Goal: Task Accomplishment & Management: Manage account settings

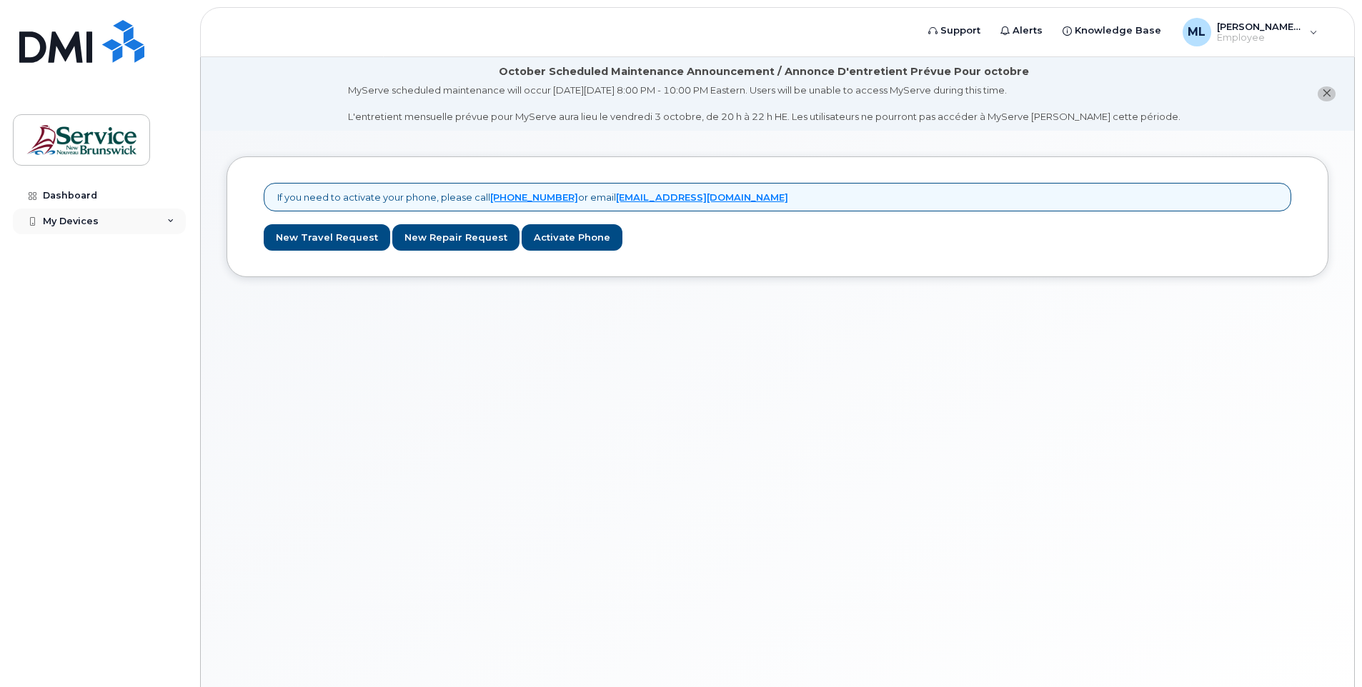
click at [167, 221] on icon at bounding box center [170, 221] width 7 height 7
click at [84, 194] on div "Dashboard" at bounding box center [70, 195] width 54 height 11
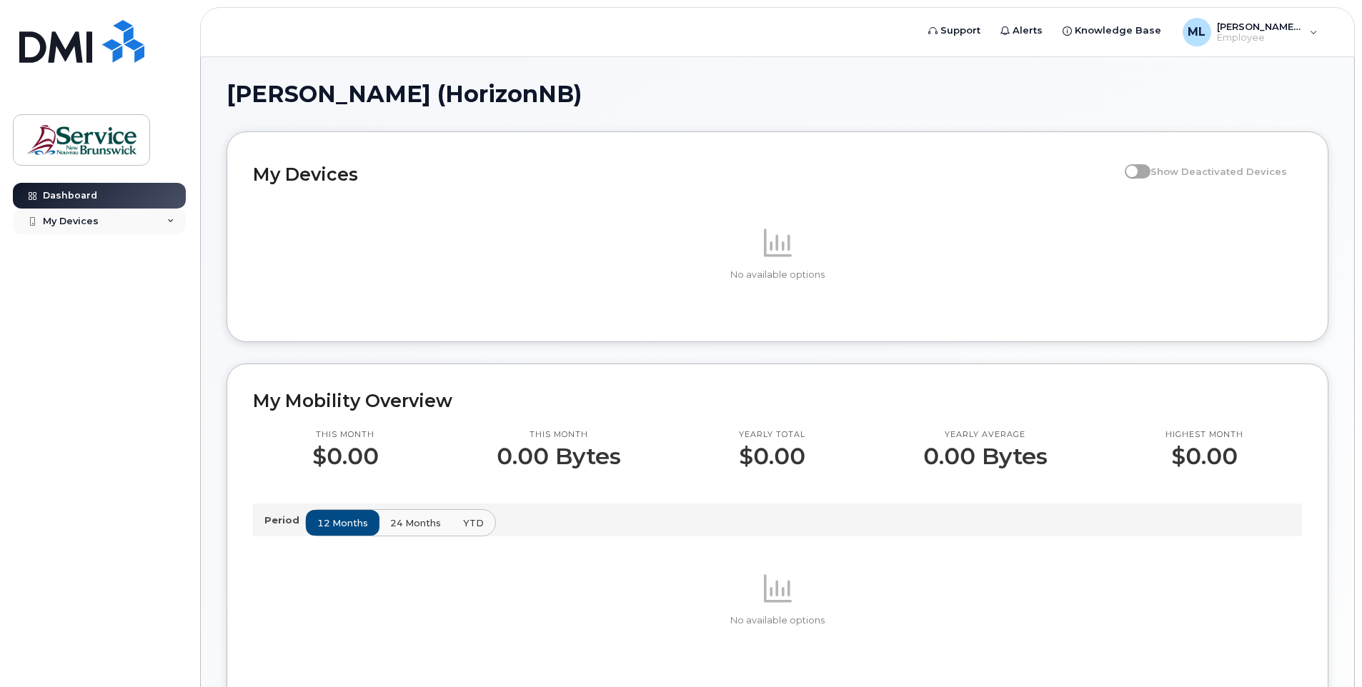
click at [82, 219] on div "My Devices" at bounding box center [71, 221] width 56 height 11
click at [1313, 29] on div "ML [PERSON_NAME] (HorizonNB) Employee" at bounding box center [1249, 32] width 155 height 29
click at [1164, 147] on div "Sign out" at bounding box center [1223, 147] width 206 height 26
